Goal: Information Seeking & Learning: Check status

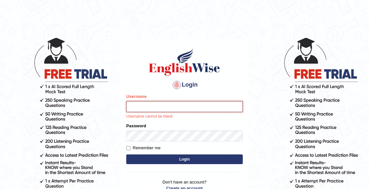
click at [130, 106] on input "Username" at bounding box center [184, 106] width 117 height 11
type input "Tshering_Phuntsho2025"
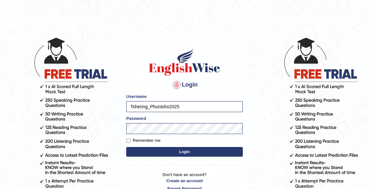
click at [183, 154] on button "Login" at bounding box center [184, 152] width 117 height 10
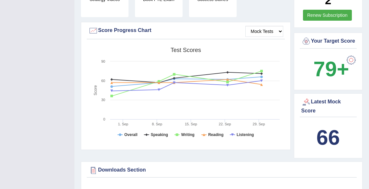
scroll to position [186, 0]
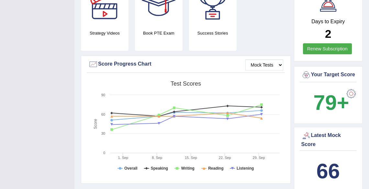
click at [344, 159] on div "66" at bounding box center [328, 171] width 54 height 31
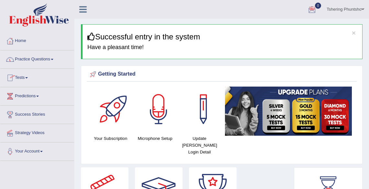
click at [26, 77] on link "Tests" at bounding box center [37, 77] width 74 height 16
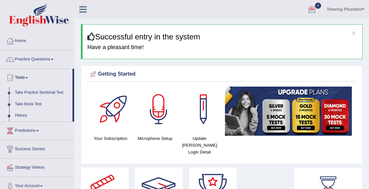
click at [21, 115] on link "History" at bounding box center [42, 116] width 61 height 12
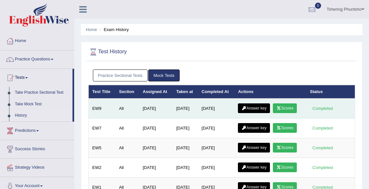
click at [281, 109] on icon at bounding box center [278, 108] width 5 height 4
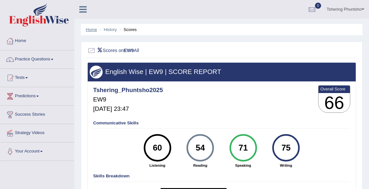
click at [88, 30] on link "Home" at bounding box center [91, 29] width 11 height 5
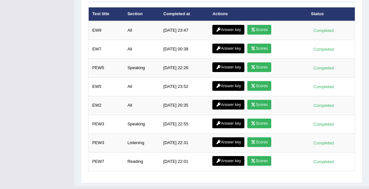
scroll to position [892, 0]
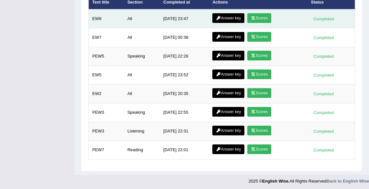
click at [228, 15] on link "Answer key" at bounding box center [228, 18] width 32 height 10
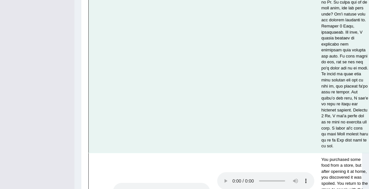
scroll to position [3298, 0]
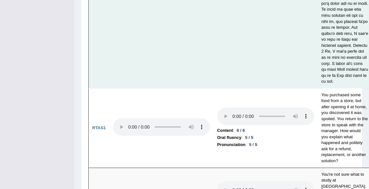
scroll to position [3401, 0]
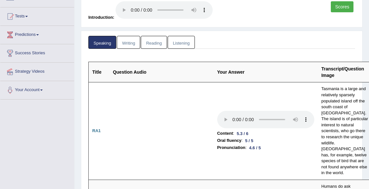
scroll to position [0, 0]
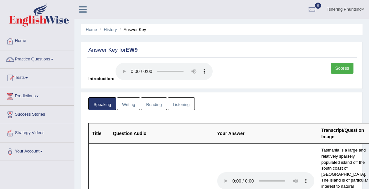
click at [126, 106] on link "Writing" at bounding box center [128, 103] width 23 height 13
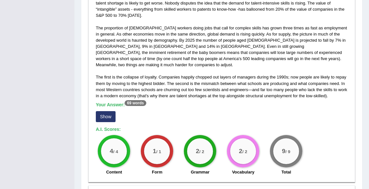
scroll to position [181, 0]
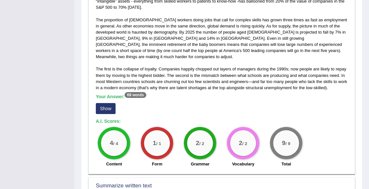
click at [101, 103] on button "Show" at bounding box center [106, 108] width 20 height 11
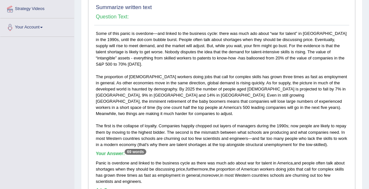
scroll to position [124, 0]
click at [165, 62] on div "Some of this panic is overdone—and linked to the business cycle: there was much…" at bounding box center [221, 136] width 255 height 210
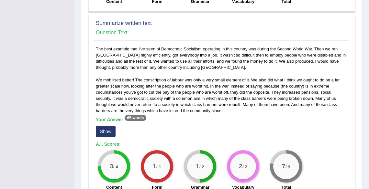
scroll to position [357, 0]
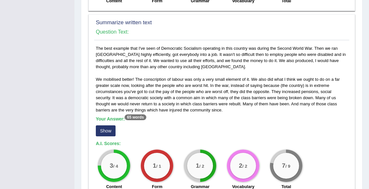
click at [111, 126] on button "Show" at bounding box center [106, 131] width 20 height 11
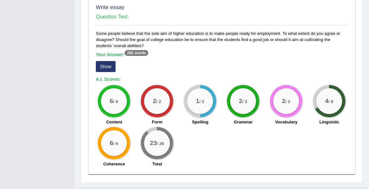
scroll to position [573, 0]
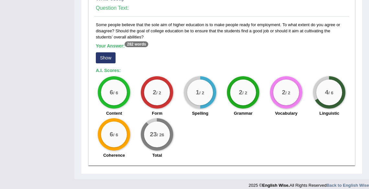
click at [102, 52] on button "Show" at bounding box center [106, 57] width 20 height 11
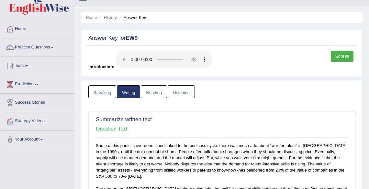
scroll to position [0, 0]
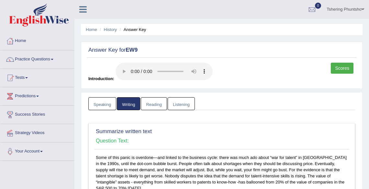
click at [178, 106] on link "Listening" at bounding box center [181, 103] width 27 height 13
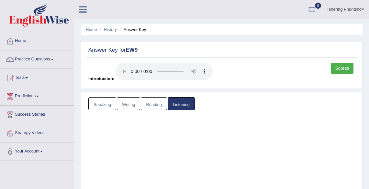
click at [181, 103] on link "Listening" at bounding box center [181, 103] width 27 height 13
click at [180, 103] on link "Listening" at bounding box center [181, 103] width 27 height 13
click at [173, 102] on link "Listening" at bounding box center [181, 103] width 27 height 13
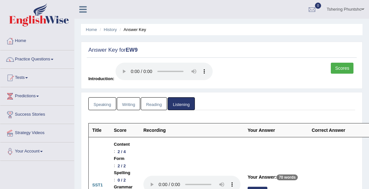
scroll to position [26, 0]
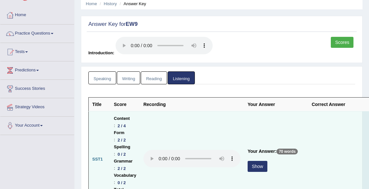
click at [262, 166] on button "Show" at bounding box center [258, 166] width 20 height 11
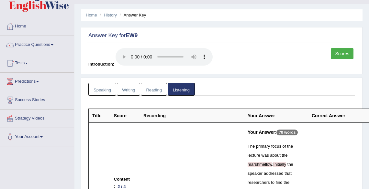
scroll to position [0, 0]
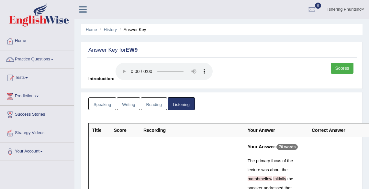
click at [351, 7] on link "Tshering Phuntsho" at bounding box center [345, 8] width 47 height 17
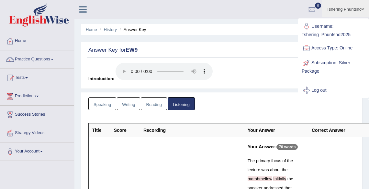
click at [353, 10] on link "Tshering Phuntsho" at bounding box center [345, 8] width 47 height 17
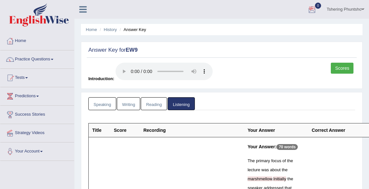
click at [343, 9] on link "Tshering Phuntsho" at bounding box center [345, 8] width 47 height 17
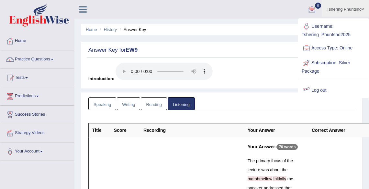
click at [321, 90] on link "Log out" at bounding box center [333, 90] width 70 height 15
